Goal: Transaction & Acquisition: Purchase product/service

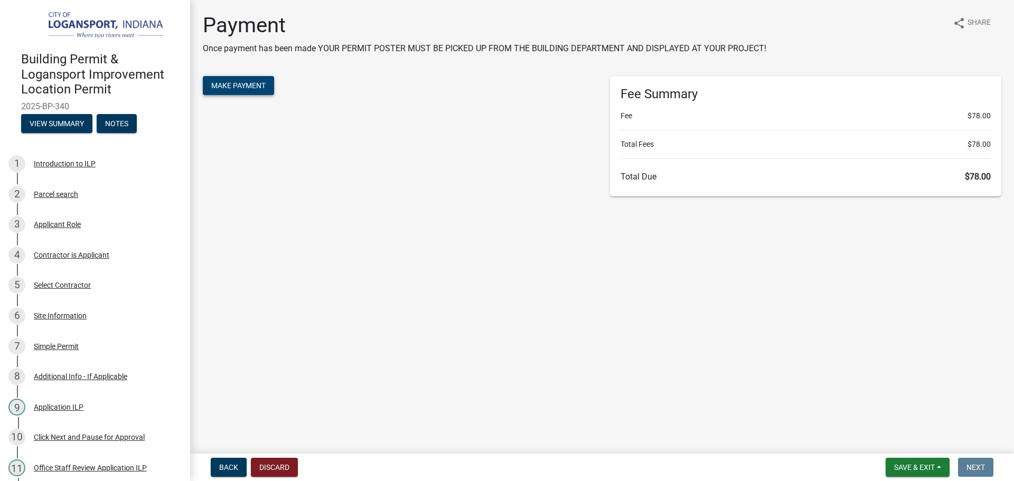
click at [246, 86] on span "Make Payment" at bounding box center [238, 85] width 54 height 8
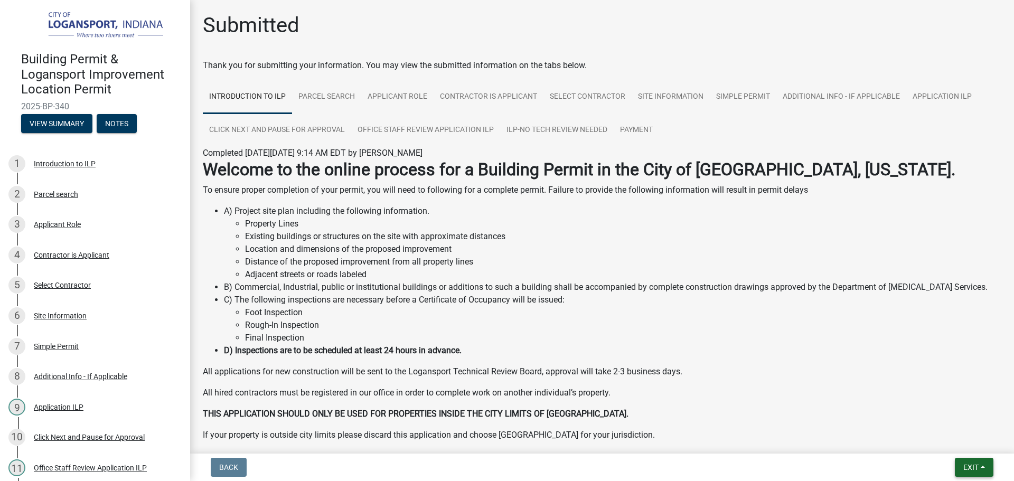
click at [980, 472] on button "Exit" at bounding box center [974, 467] width 39 height 19
click at [943, 440] on button "Save & Exit" at bounding box center [951, 439] width 85 height 25
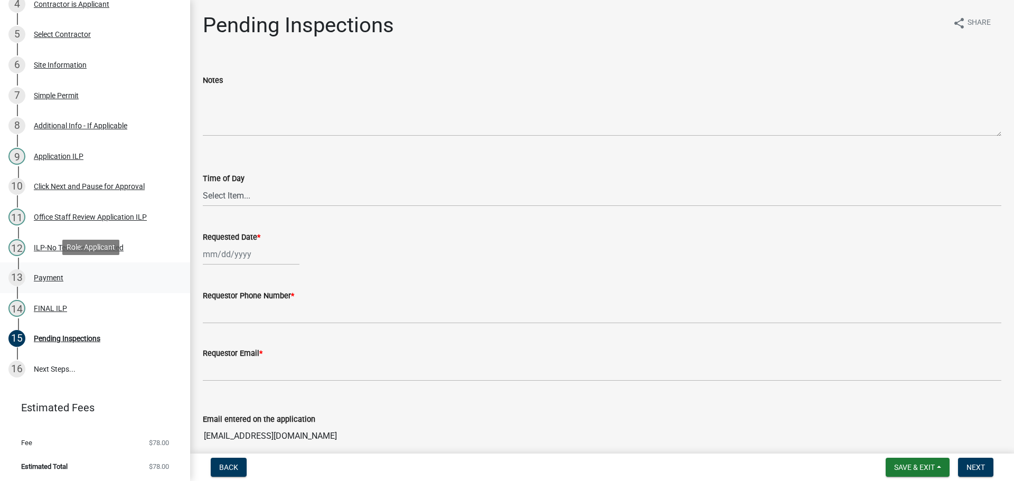
scroll to position [159, 0]
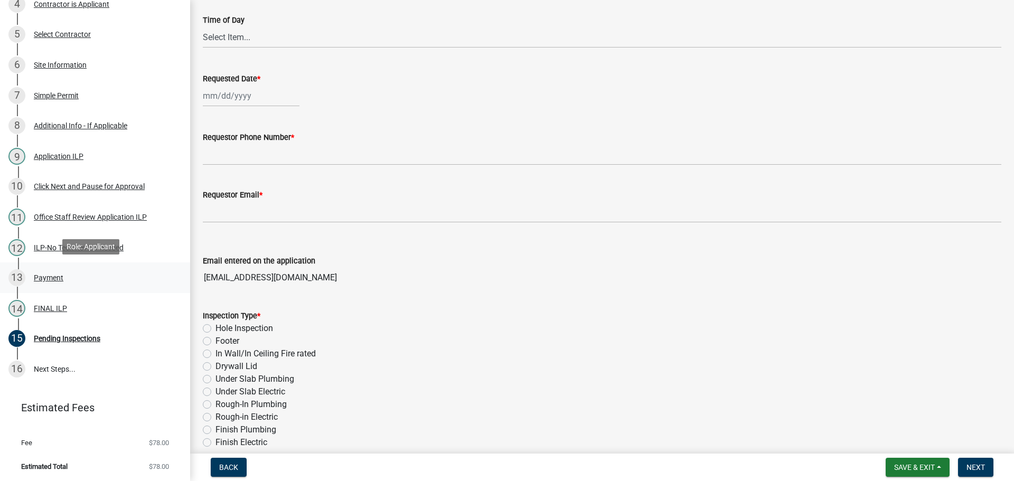
click at [50, 277] on div "Payment" at bounding box center [49, 277] width 30 height 7
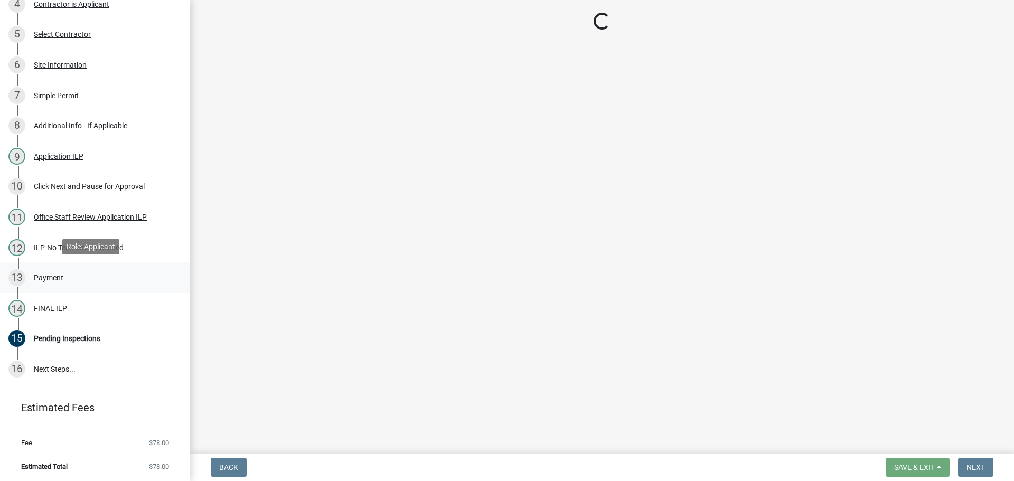
scroll to position [0, 0]
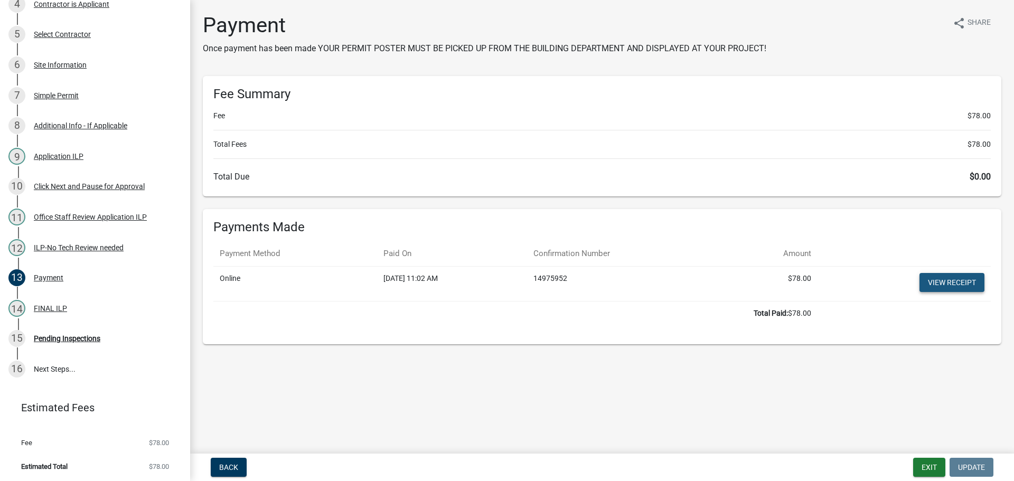
click at [935, 283] on link "View receipt" at bounding box center [952, 282] width 65 height 19
